Goal: Use online tool/utility: Utilize a website feature to perform a specific function

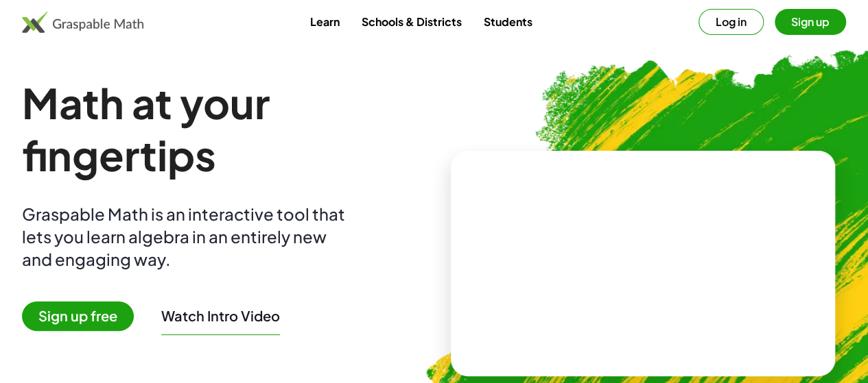
click at [698, 24] on button "Log in" at bounding box center [730, 22] width 65 height 26
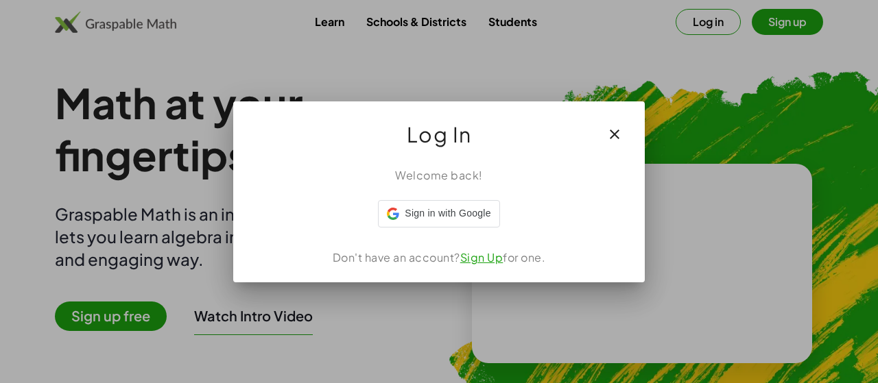
click at [613, 138] on icon "button" at bounding box center [614, 134] width 16 height 16
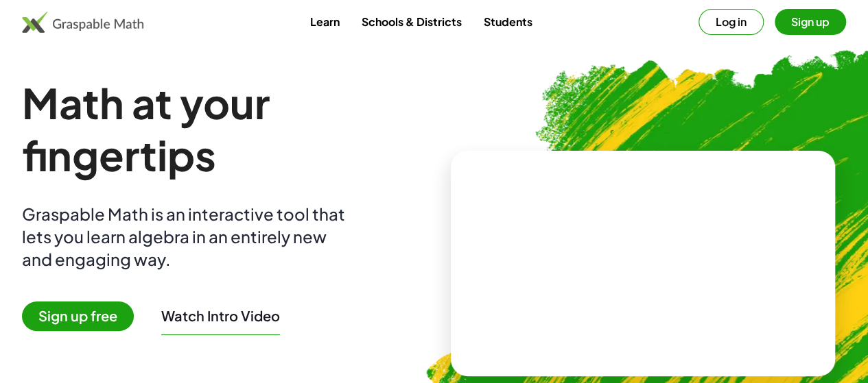
click at [698, 28] on button "Log in" at bounding box center [730, 22] width 65 height 26
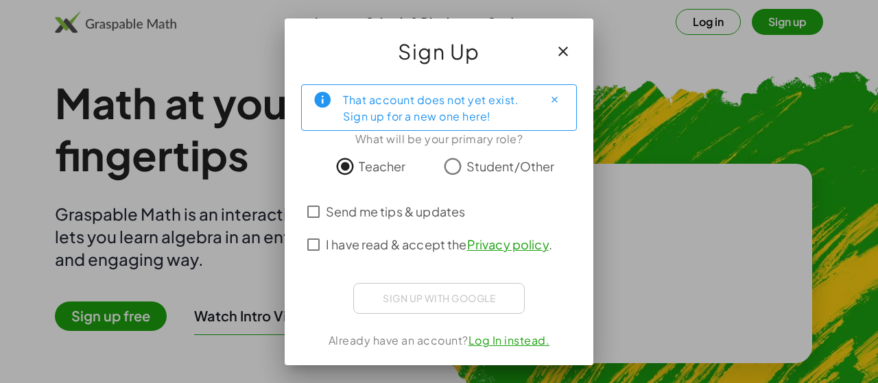
click at [574, 49] on button "button" at bounding box center [563, 51] width 33 height 33
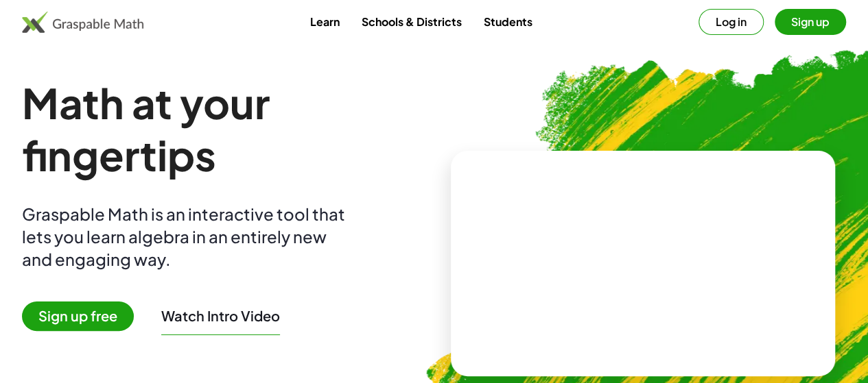
click at [698, 23] on button "Log in" at bounding box center [730, 22] width 65 height 26
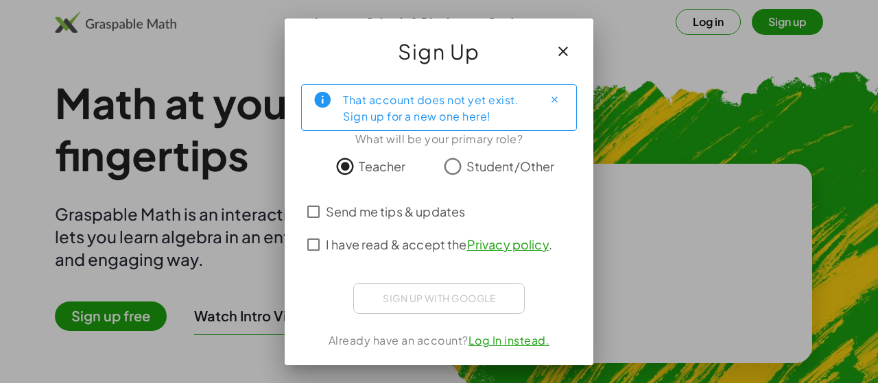
click at [353, 213] on span "Send me tips & updates" at bounding box center [395, 211] width 139 height 19
click at [344, 254] on label "I have read & accept the Privacy policy ." at bounding box center [439, 244] width 226 height 33
click at [526, 331] on div "That account does not yet exist. Sign up for a new one here! What will be your …" at bounding box center [439, 219] width 309 height 292
click at [519, 342] on link "Log In instead." at bounding box center [509, 340] width 82 height 14
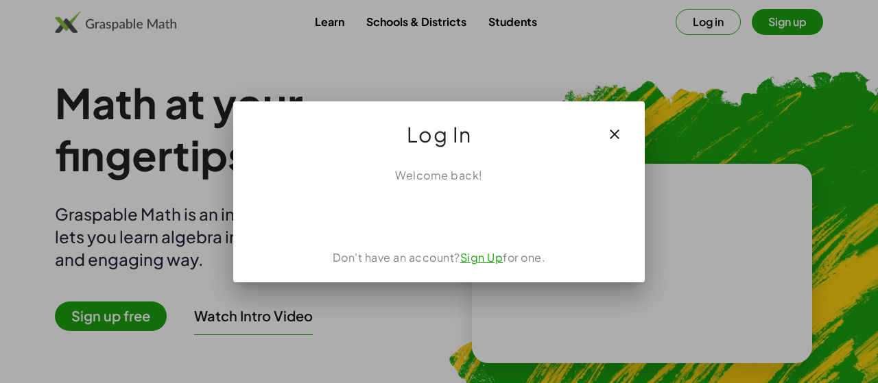
click at [481, 261] on link "Sign Up" at bounding box center [481, 257] width 43 height 14
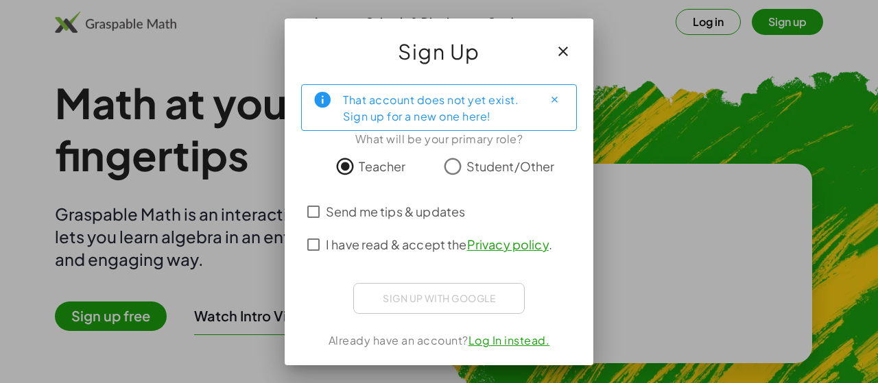
click at [556, 102] on icon "Close" at bounding box center [554, 100] width 10 height 10
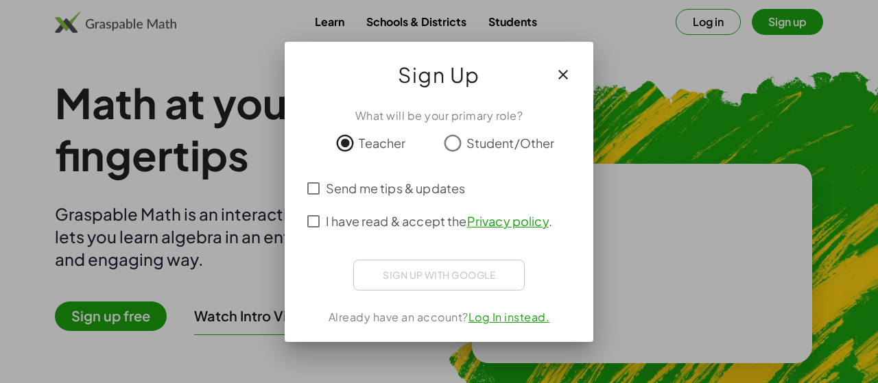
click at [343, 180] on span "Send me tips & updates" at bounding box center [395, 188] width 139 height 19
click at [350, 222] on span "I have read & accept the Privacy policy ." at bounding box center [439, 221] width 226 height 19
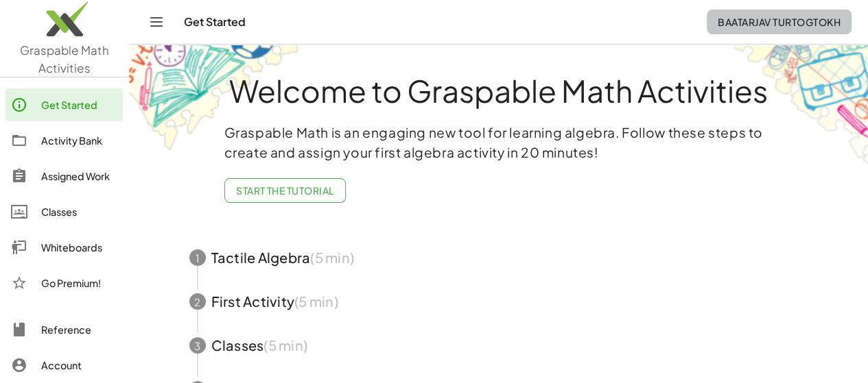
click at [755, 20] on span "Baatarjav Turtogtokh" at bounding box center [778, 22] width 123 height 12
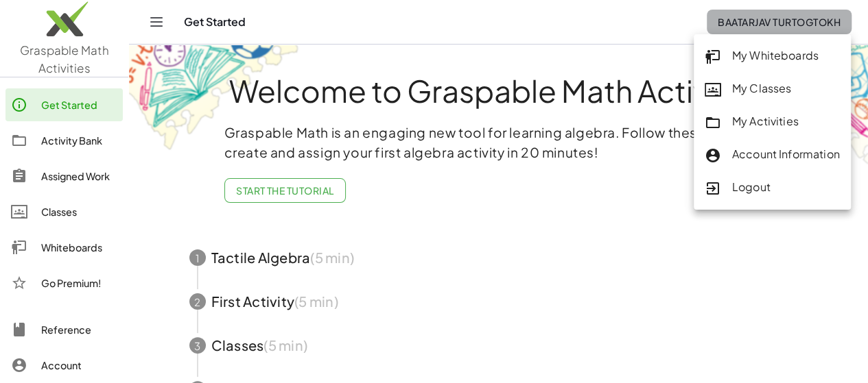
click at [755, 20] on span "Baatarjav Turtogtokh" at bounding box center [778, 22] width 123 height 12
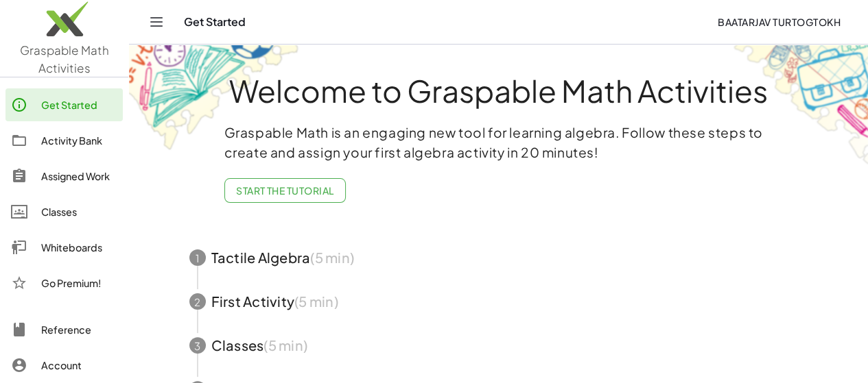
click at [78, 252] on div "Whiteboards" at bounding box center [79, 247] width 76 height 16
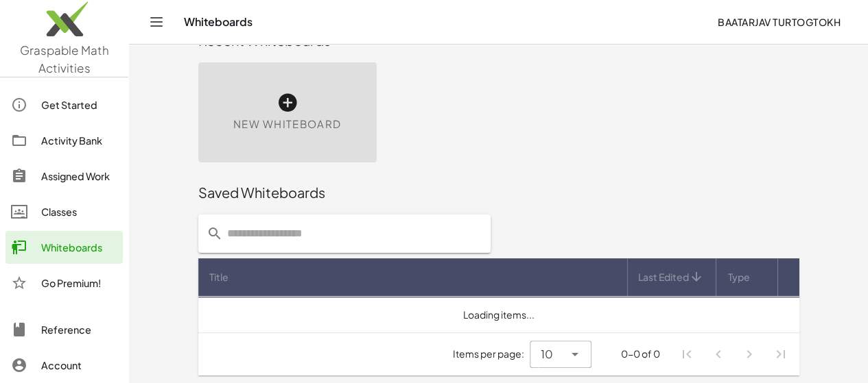
scroll to position [34, 0]
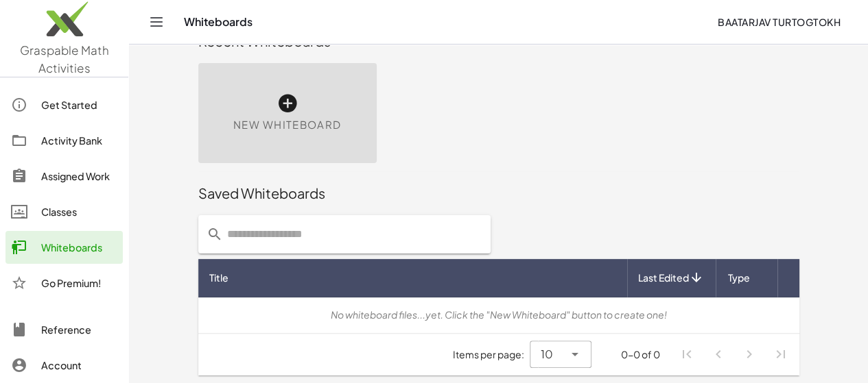
click at [257, 93] on div "New Whiteboard" at bounding box center [287, 113] width 178 height 100
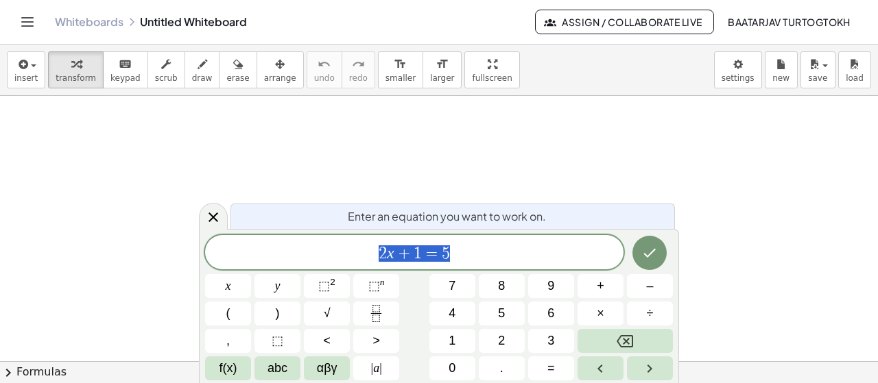
click at [488, 150] on div at bounding box center [439, 362] width 878 height 533
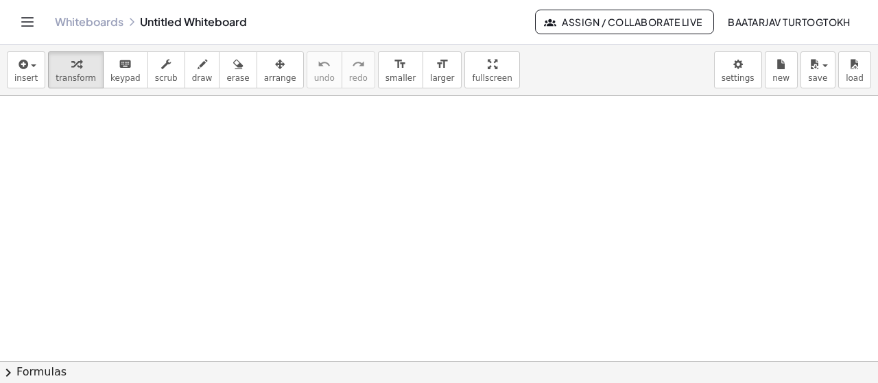
click at [19, 17] on button "Toggle navigation" at bounding box center [27, 22] width 22 height 22
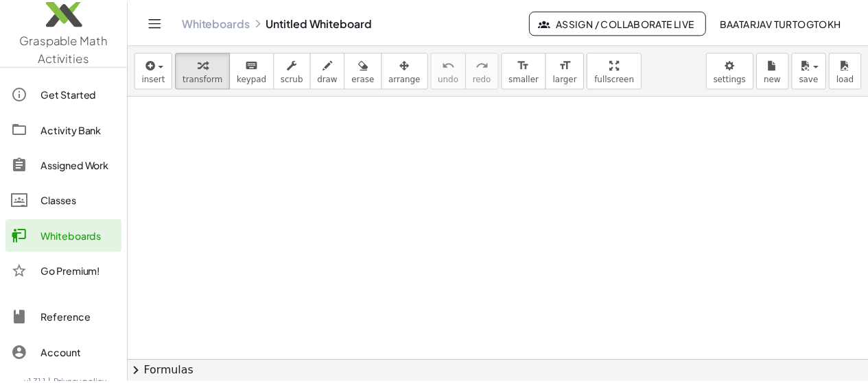
scroll to position [30, 0]
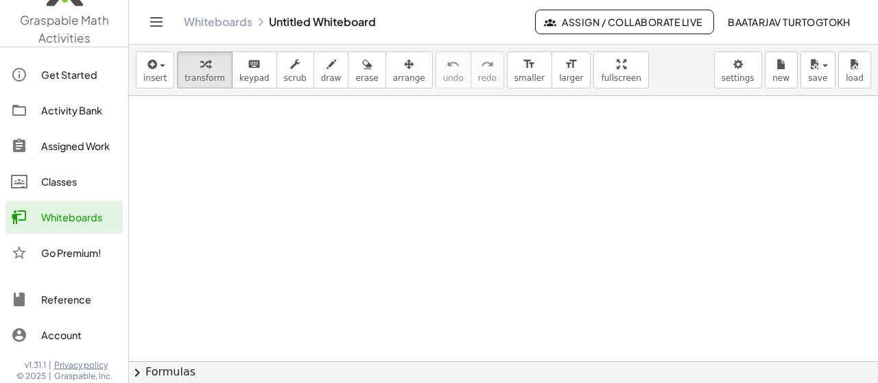
click at [257, 182] on div at bounding box center [503, 362] width 749 height 533
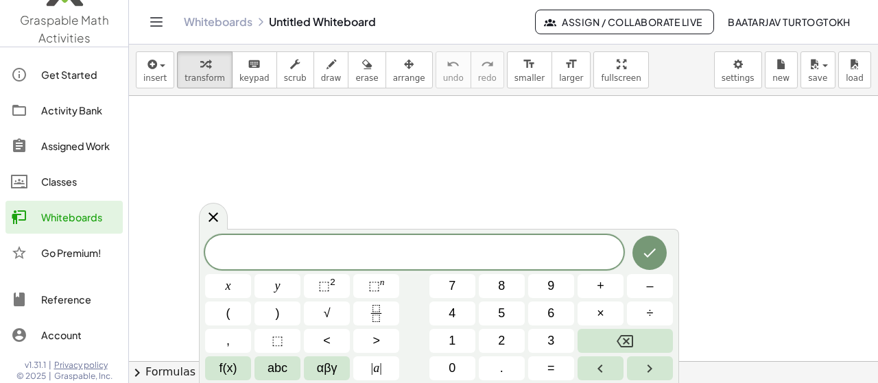
click at [578, 142] on div at bounding box center [503, 362] width 749 height 533
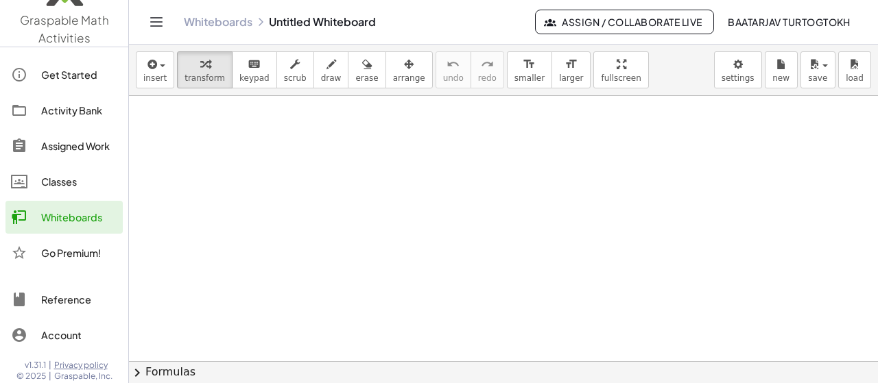
click at [60, 188] on div "Classes" at bounding box center [79, 182] width 76 height 16
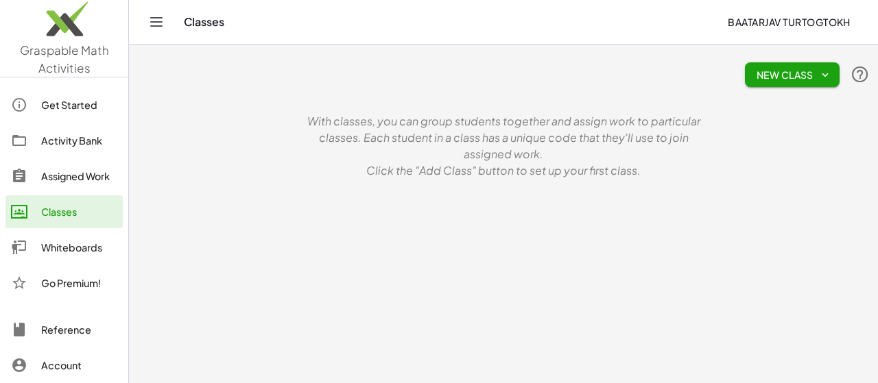
click at [60, 163] on link "Assigned Work" at bounding box center [63, 176] width 117 height 33
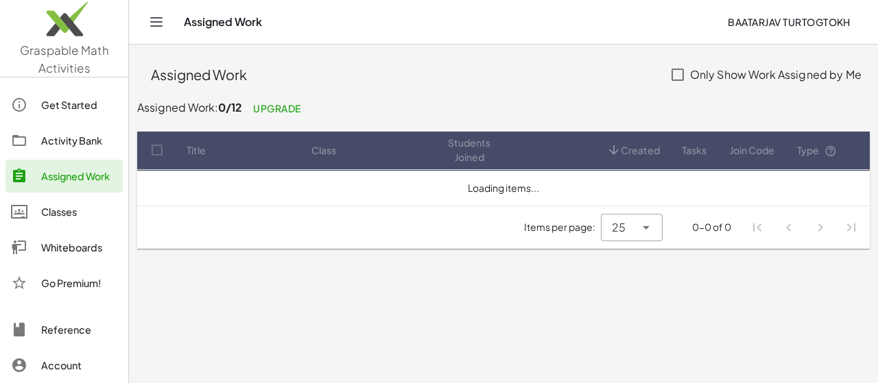
click at [73, 117] on link "Get Started" at bounding box center [63, 104] width 117 height 33
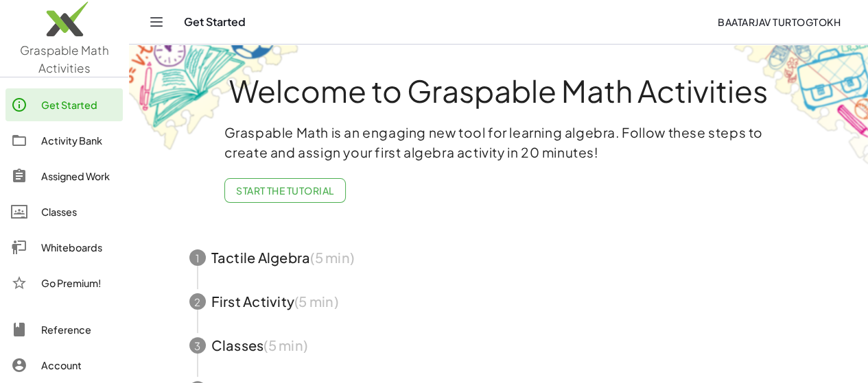
click at [86, 251] on div "Whiteboards" at bounding box center [79, 247] width 76 height 16
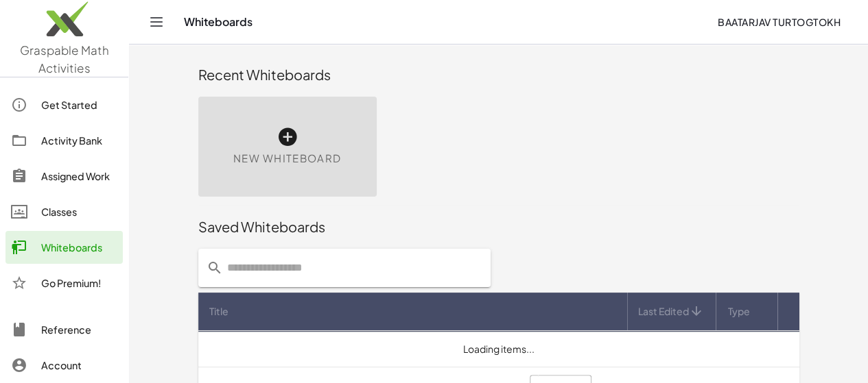
click at [276, 141] on icon at bounding box center [287, 137] width 22 height 22
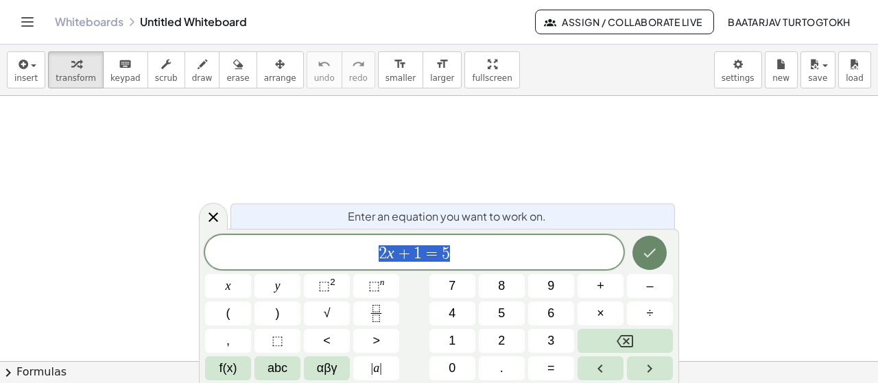
click at [656, 257] on icon "Done" at bounding box center [649, 253] width 16 height 16
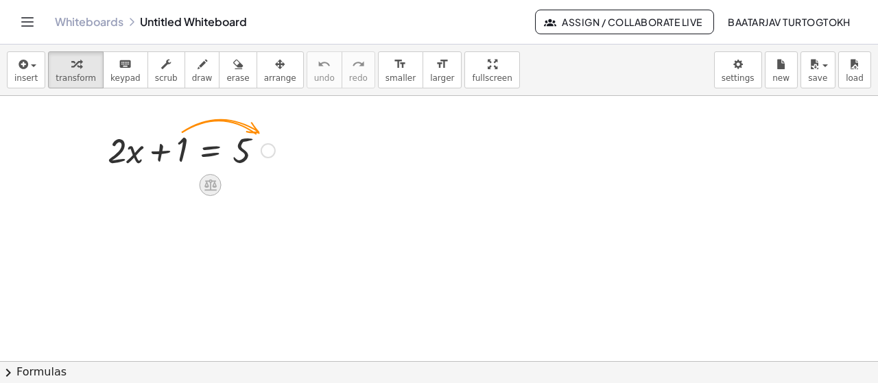
click at [210, 182] on icon at bounding box center [210, 186] width 12 height 12
click at [263, 157] on div at bounding box center [191, 149] width 181 height 47
click at [269, 154] on div at bounding box center [268, 150] width 15 height 15
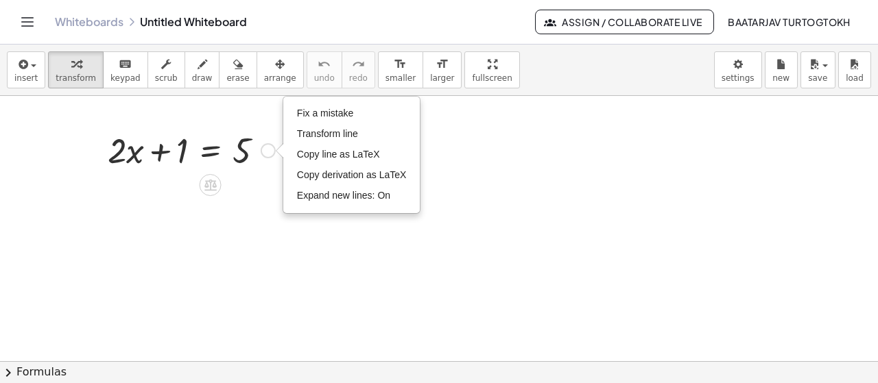
click at [266, 153] on div "Fix a mistake Transform line Copy line as LaTeX Copy derivation as LaTeX Expand…" at bounding box center [268, 150] width 15 height 15
click at [211, 182] on icon at bounding box center [210, 185] width 14 height 14
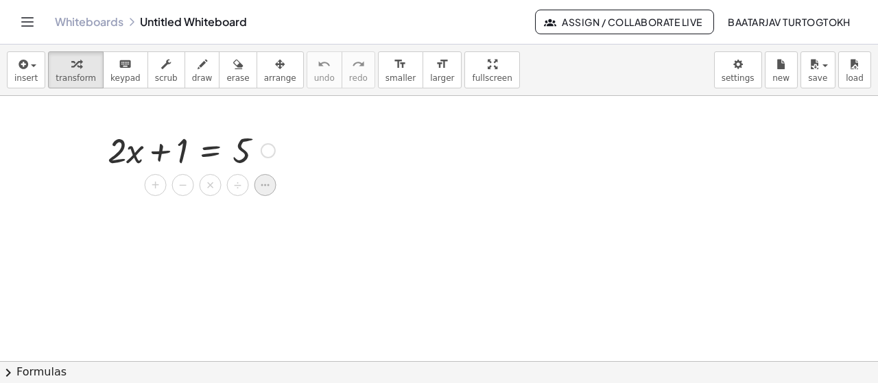
click at [274, 187] on div at bounding box center [265, 185] width 22 height 22
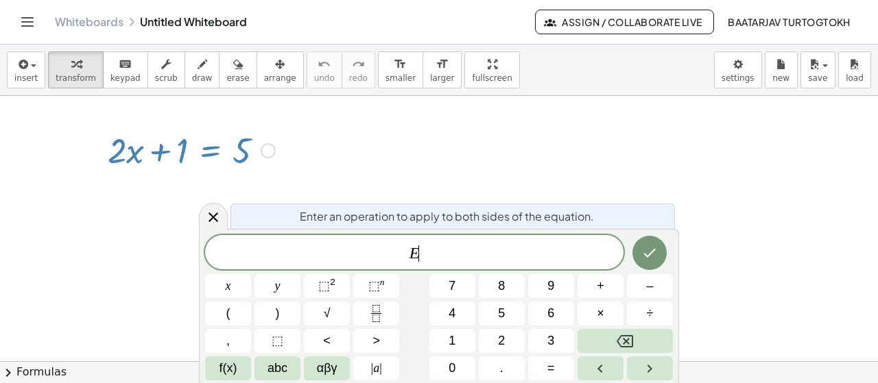
click at [273, 187] on div at bounding box center [439, 362] width 878 height 533
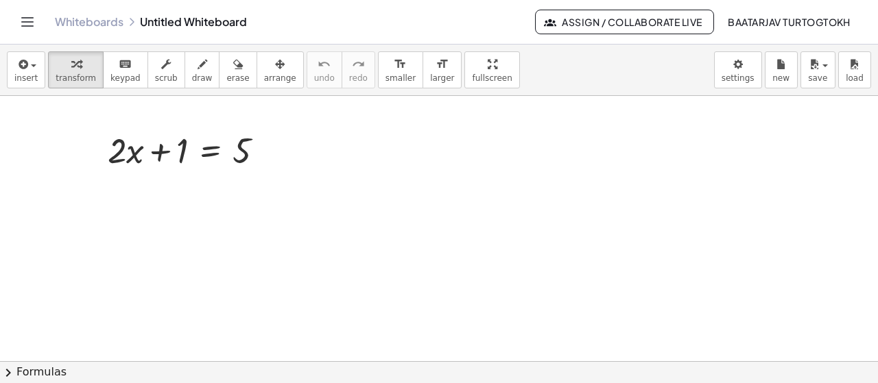
click at [200, 23] on div "Whiteboards Untitled Whiteboard" at bounding box center [295, 22] width 480 height 14
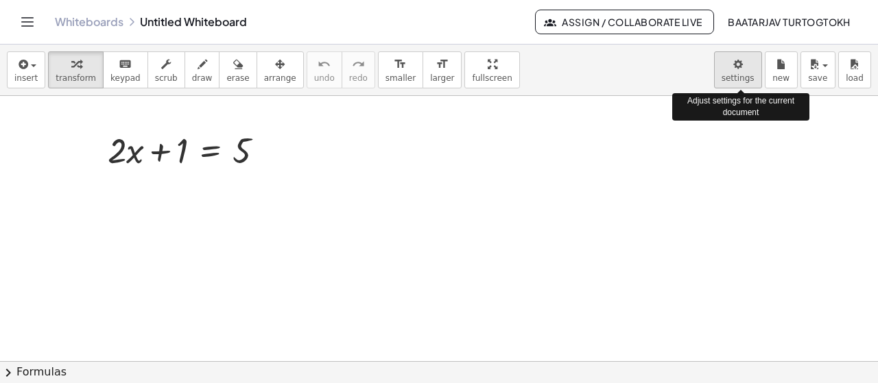
click at [746, 74] on body "Graspable Math Activities Get Started Activity Bank Assigned Work Classes White…" at bounding box center [439, 191] width 878 height 383
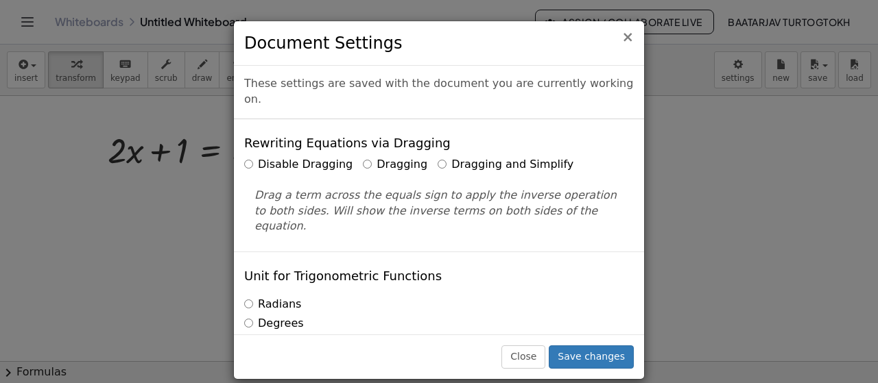
click at [632, 36] on span "×" at bounding box center [627, 37] width 12 height 16
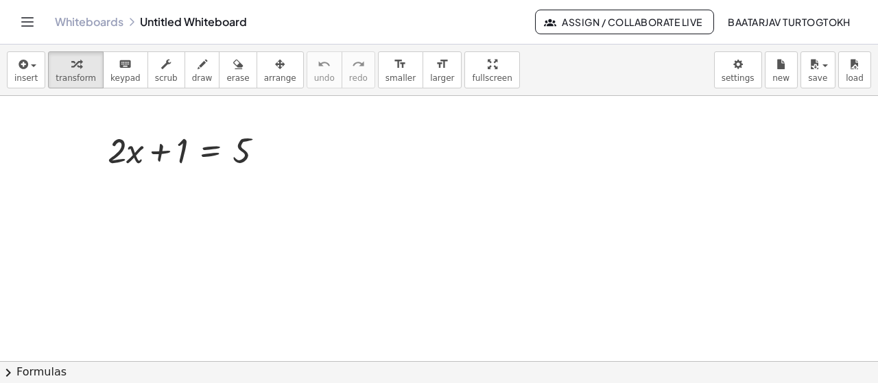
click at [93, 23] on link "Whiteboards" at bounding box center [89, 22] width 69 height 14
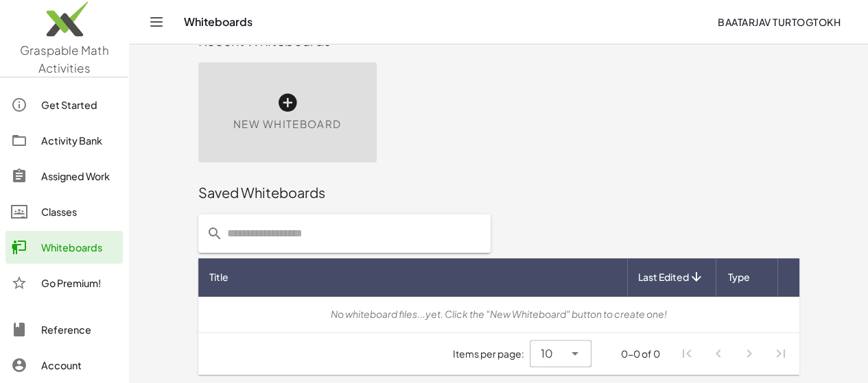
scroll to position [34, 0]
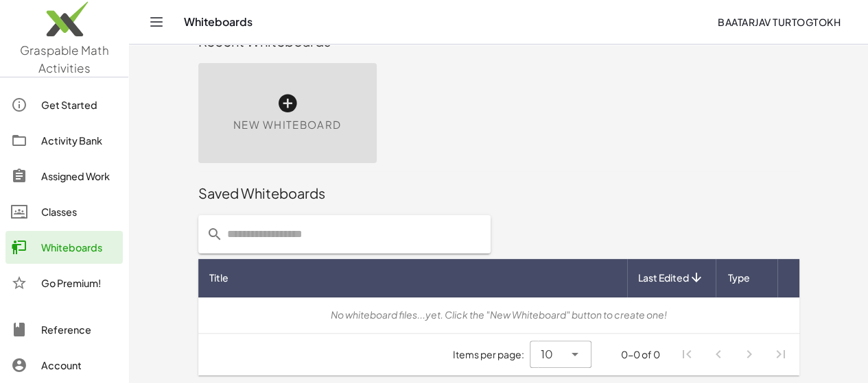
click at [254, 100] on div "New Whiteboard" at bounding box center [287, 113] width 178 height 100
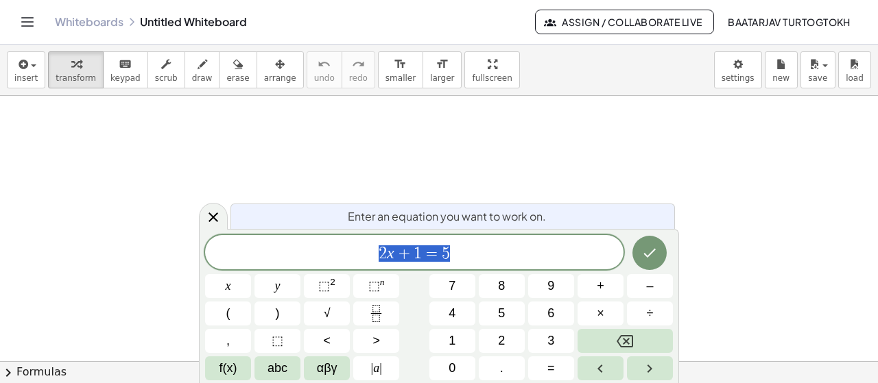
click at [464, 248] on span "2 x + 1 = 5" at bounding box center [414, 253] width 418 height 19
click at [652, 244] on button "Done" at bounding box center [649, 253] width 34 height 34
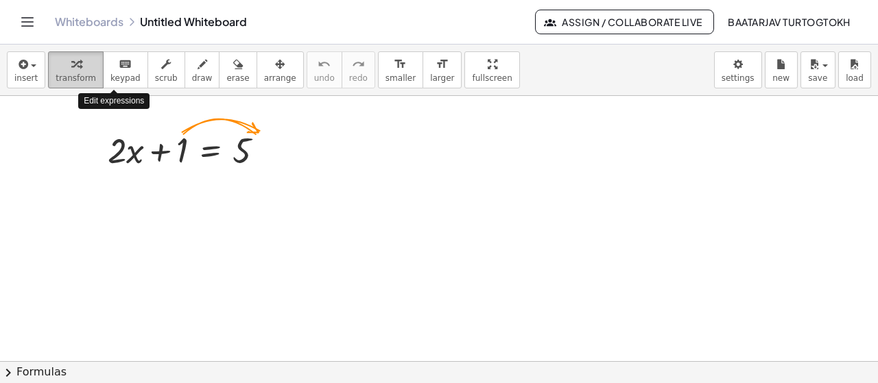
click at [74, 73] on span "transform" at bounding box center [76, 78] width 40 height 10
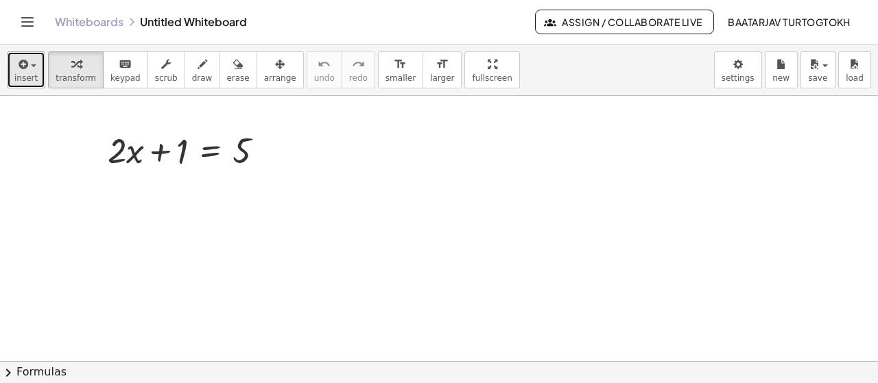
click at [29, 69] on div "button" at bounding box center [25, 64] width 23 height 16
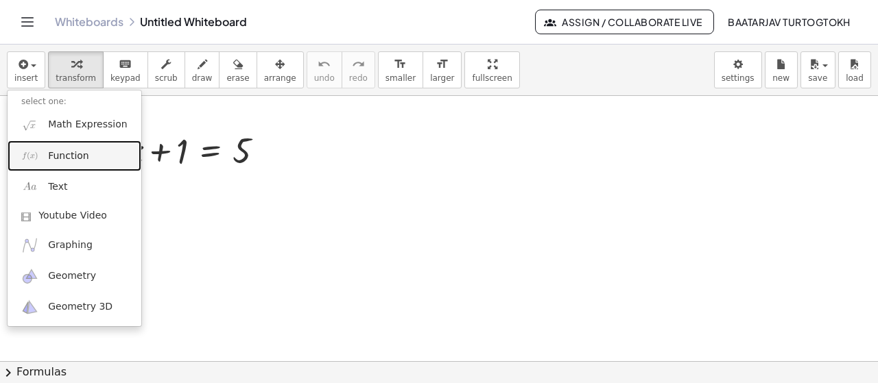
click at [98, 159] on link "Function" at bounding box center [75, 156] width 134 height 31
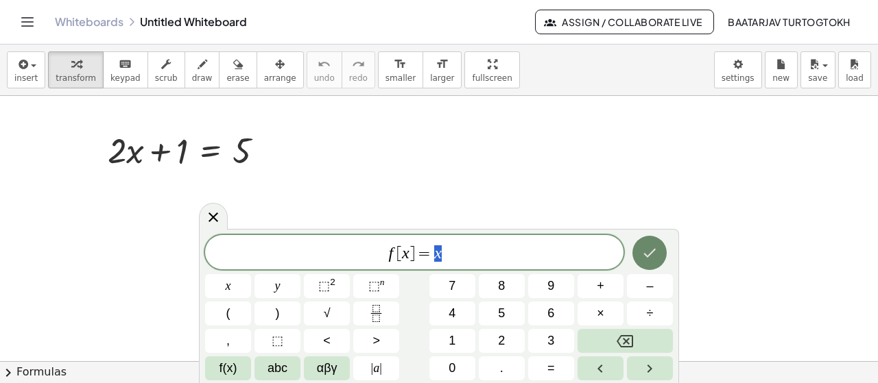
click at [639, 254] on button "Done" at bounding box center [649, 253] width 34 height 34
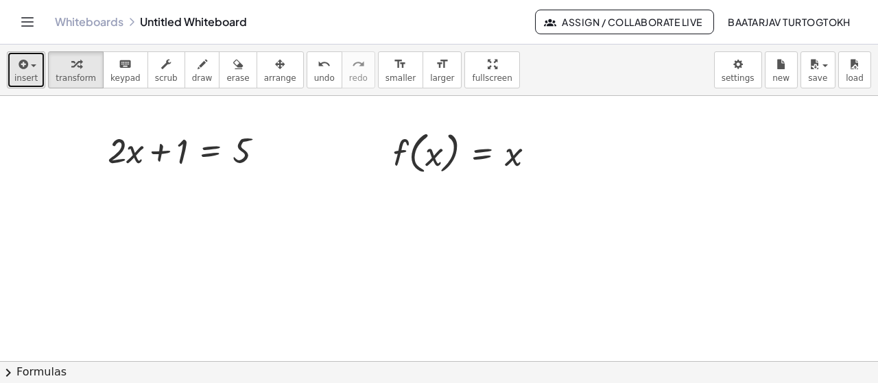
click at [32, 78] on span "insert" at bounding box center [25, 78] width 23 height 10
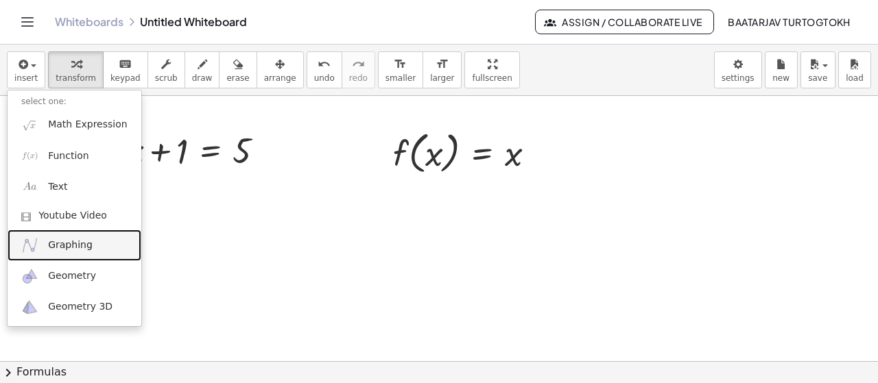
click at [84, 242] on span "Graphing" at bounding box center [70, 246] width 45 height 14
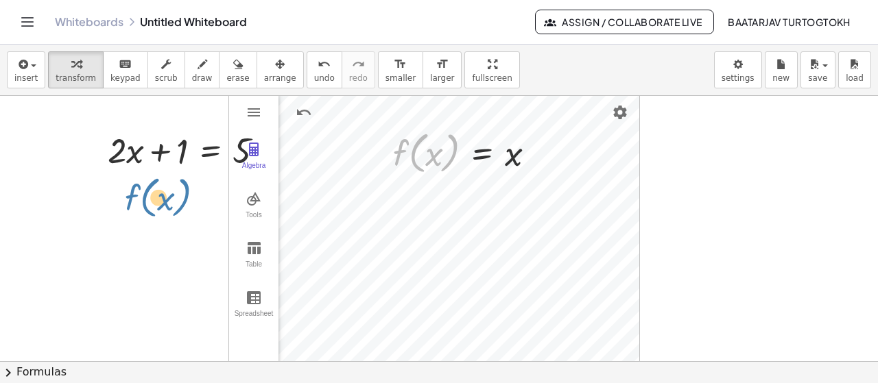
drag, startPoint x: 445, startPoint y: 156, endPoint x: 170, endPoint y: 197, distance: 278.1
click at [170, 198] on div "+ · 2 · x + 1 = 5 f ( , x ) f ( , x ) = x Algebra Tools Table Spreadsheet GeoGe…" at bounding box center [439, 362] width 878 height 533
click at [501, 163] on div at bounding box center [469, 152] width 167 height 52
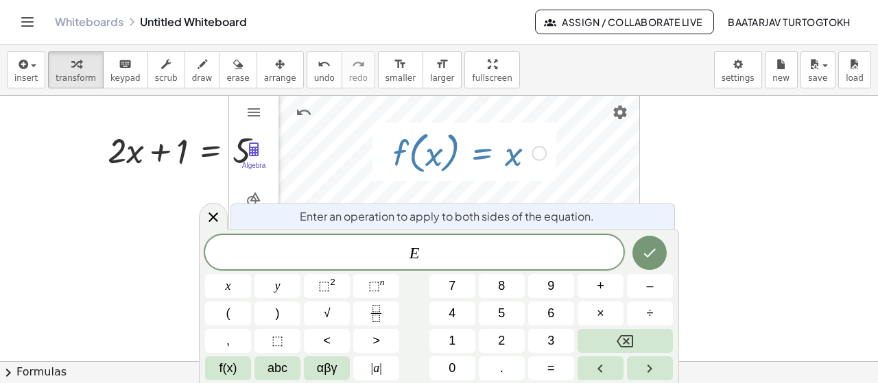
click at [546, 152] on div at bounding box center [539, 152] width 15 height 15
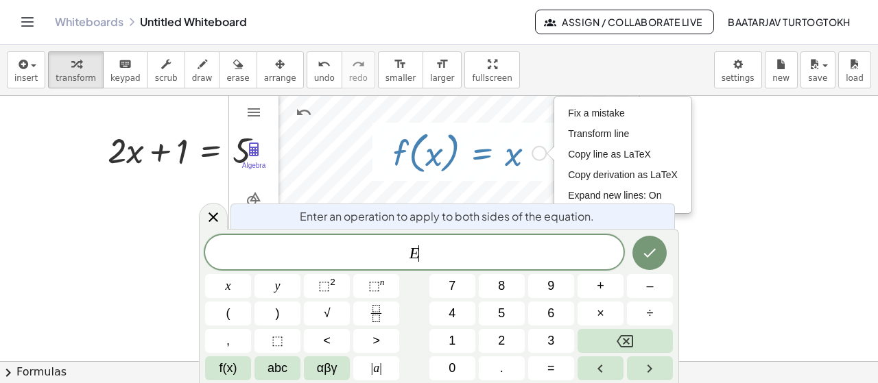
click at [538, 154] on div "Fix a mistake Transform line Copy line as LaTeX Copy derivation as LaTeX Expand…" at bounding box center [539, 152] width 15 height 15
click at [438, 259] on span "E ​" at bounding box center [414, 253] width 418 height 19
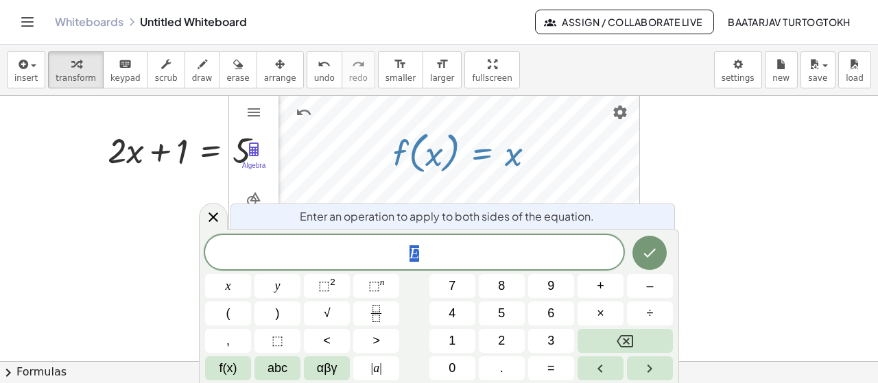
drag, startPoint x: 374, startPoint y: 261, endPoint x: 355, endPoint y: 261, distance: 19.2
drag, startPoint x: 420, startPoint y: 256, endPoint x: 502, endPoint y: 256, distance: 81.6
click at [449, 257] on span "E" at bounding box center [414, 253] width 418 height 19
click at [648, 255] on icon "Done" at bounding box center [649, 253] width 16 height 16
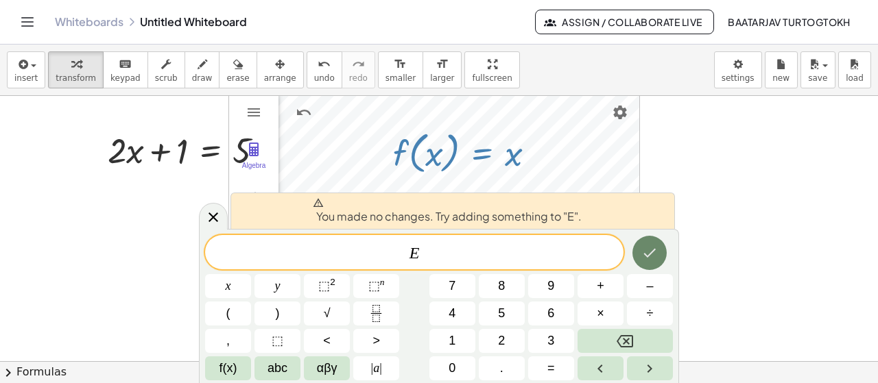
click at [653, 250] on icon "Done" at bounding box center [649, 253] width 16 height 16
